Goal: Task Accomplishment & Management: Manage account settings

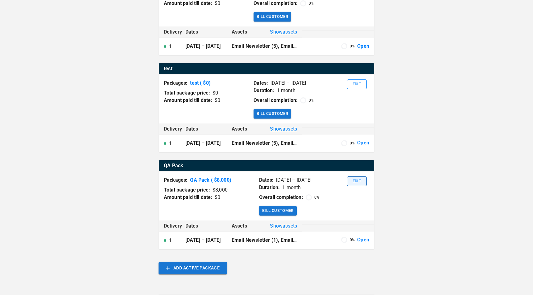
click at [357, 183] on button "Edit" at bounding box center [357, 182] width 20 height 10
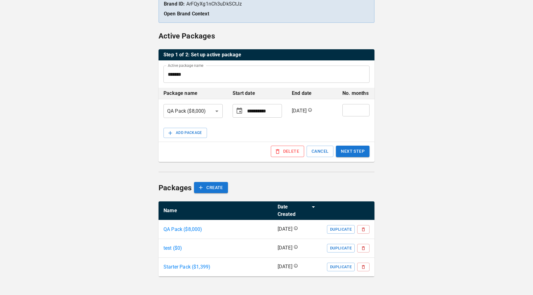
scroll to position [37, 0]
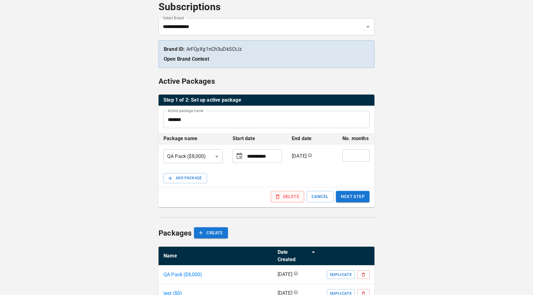
click at [296, 196] on button "DELETE" at bounding box center [287, 196] width 33 height 11
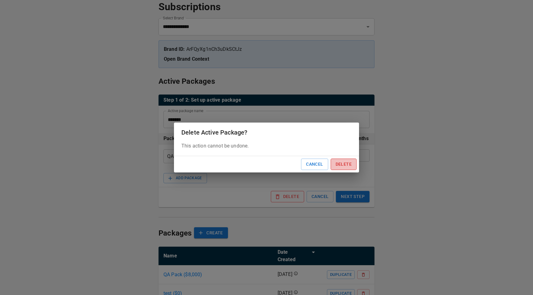
click at [345, 163] on button "Delete" at bounding box center [343, 164] width 26 height 11
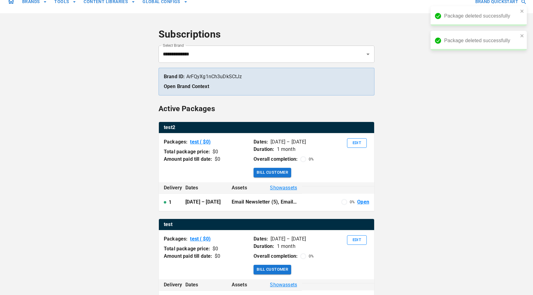
scroll to position [0, 0]
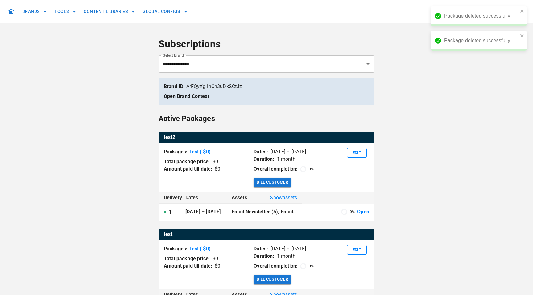
click at [413, 128] on div "**********" at bounding box center [266, 243] width 533 height 486
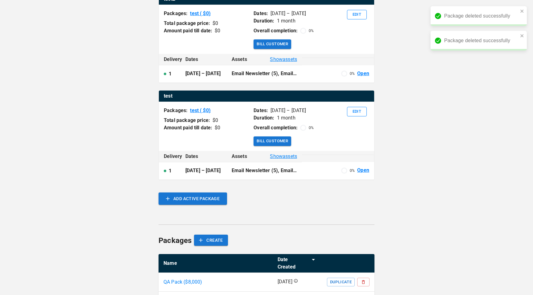
scroll to position [92, 0]
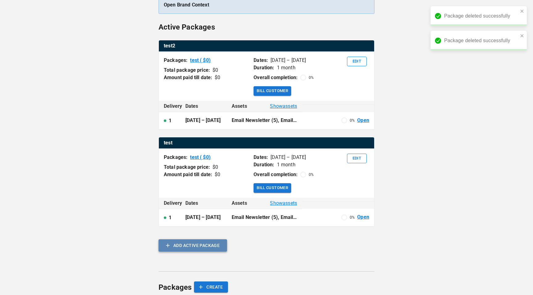
click at [199, 240] on button "ADD ACTIVE PACKAGE" at bounding box center [192, 246] width 68 height 12
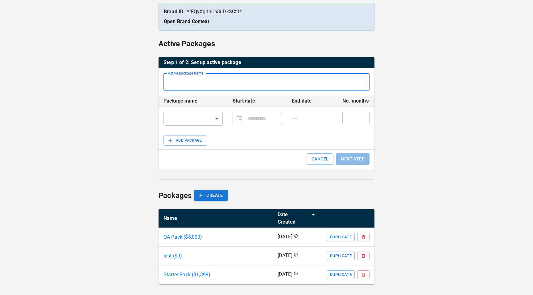
click at [210, 89] on input "Active package name" at bounding box center [266, 81] width 206 height 17
click at [210, 119] on body "**********" at bounding box center [266, 114] width 533 height 378
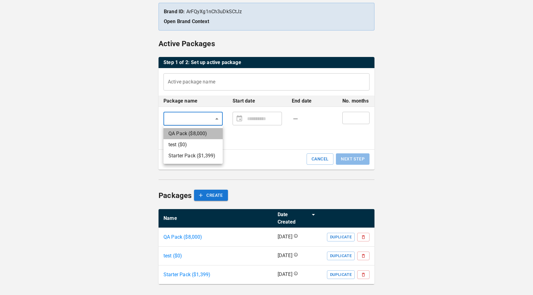
click at [205, 137] on li "QA Pack ($ 8,000 )" at bounding box center [192, 133] width 59 height 11
type input "*******"
type input "**********"
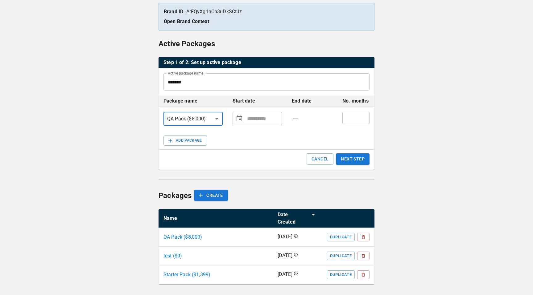
click at [237, 119] on icon "Choose date" at bounding box center [238, 118] width 7 height 7
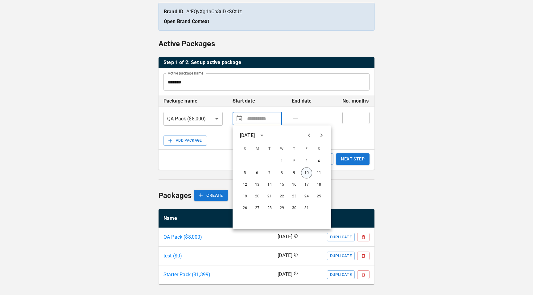
click at [307, 172] on button "10" at bounding box center [306, 173] width 11 height 11
type input "**********"
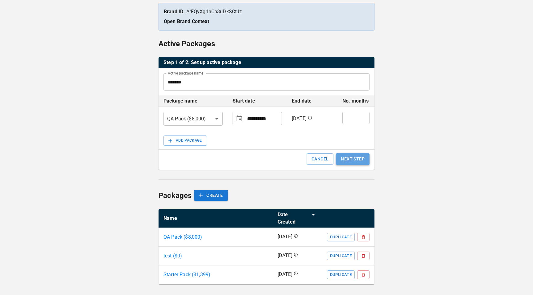
click at [351, 159] on button "NEXT STEP" at bounding box center [353, 159] width 34 height 11
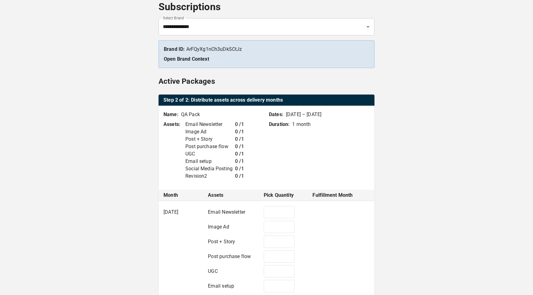
type input "*"
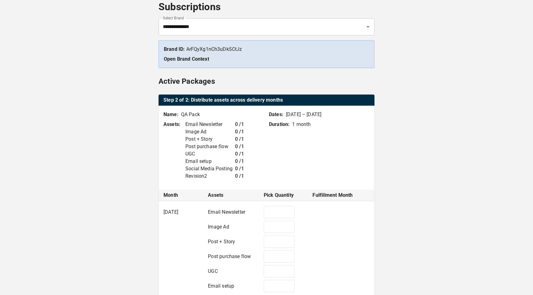
type input "*"
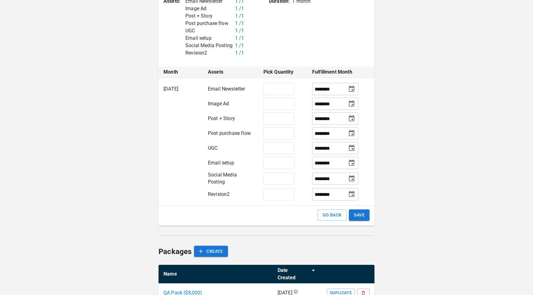
scroll to position [217, 0]
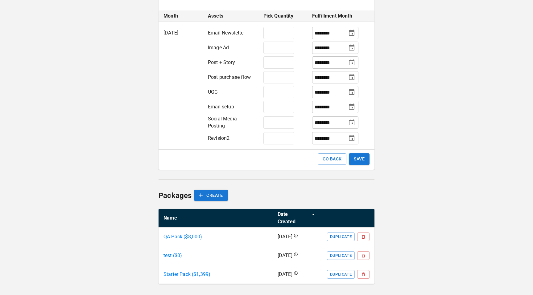
click at [361, 162] on button "SAVE" at bounding box center [359, 159] width 21 height 11
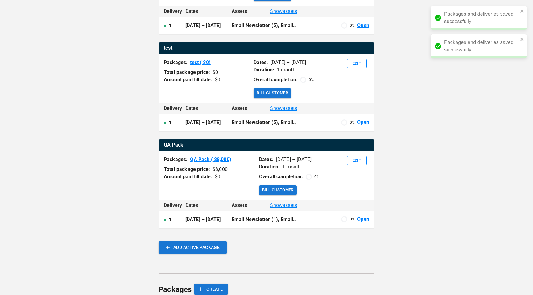
scroll to position [210, 0]
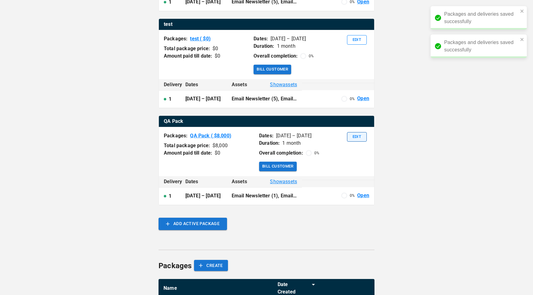
click at [355, 134] on button "Edit" at bounding box center [357, 137] width 20 height 10
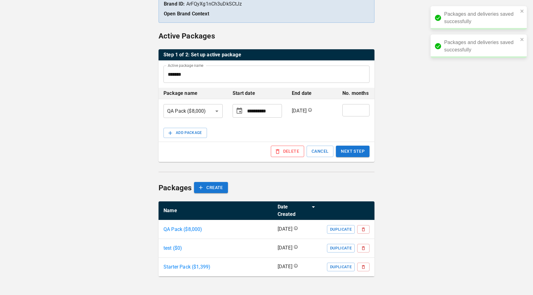
scroll to position [37, 0]
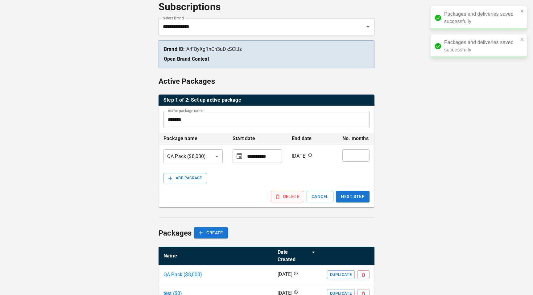
click at [292, 197] on button "DELETE" at bounding box center [287, 196] width 33 height 11
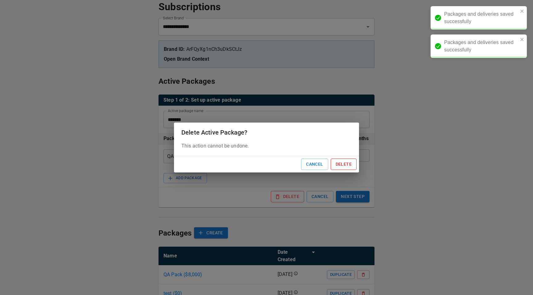
click at [348, 163] on button "Delete" at bounding box center [343, 164] width 26 height 11
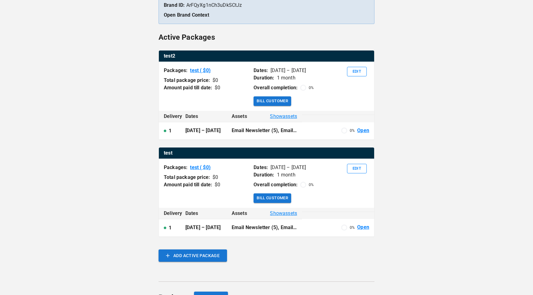
scroll to position [18, 0]
